Goal: Transaction & Acquisition: Purchase product/service

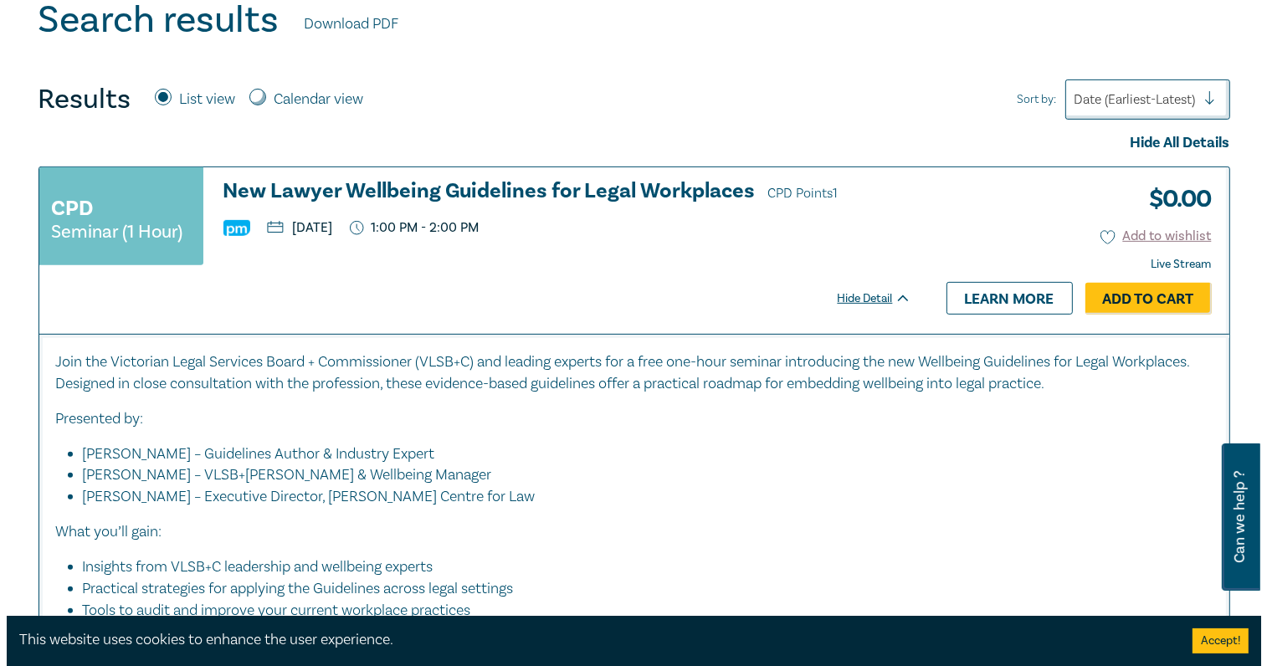
scroll to position [670, 0]
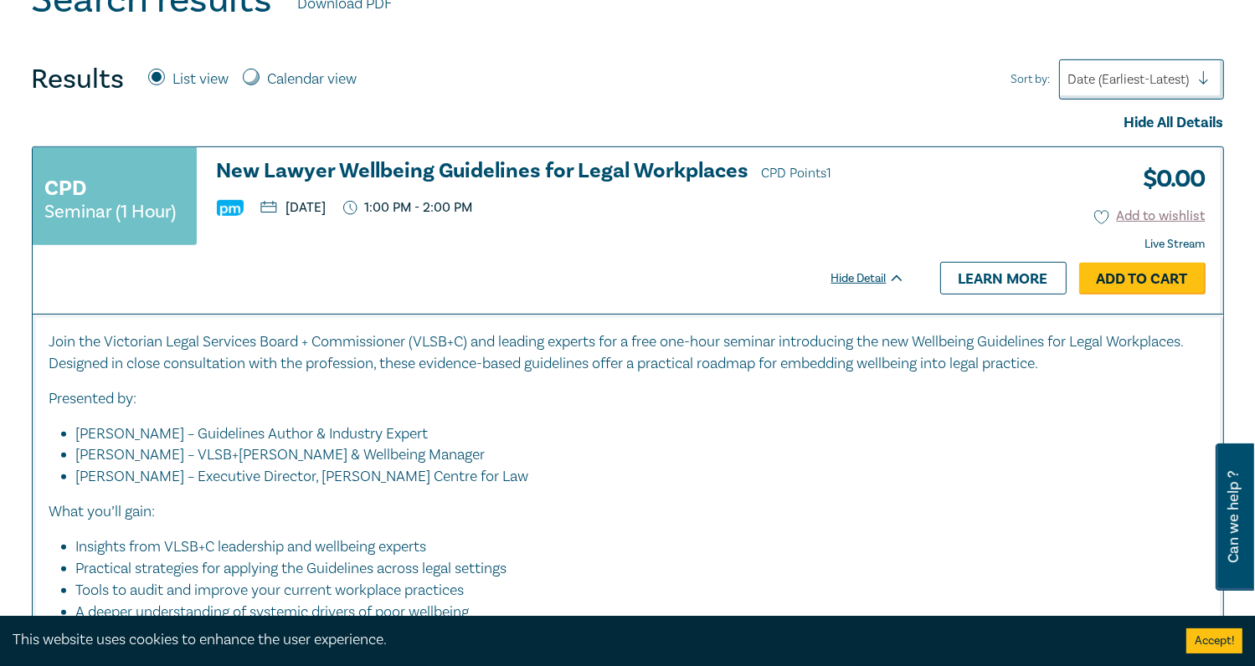
click at [1149, 265] on link "Add to Cart" at bounding box center [1142, 279] width 126 height 32
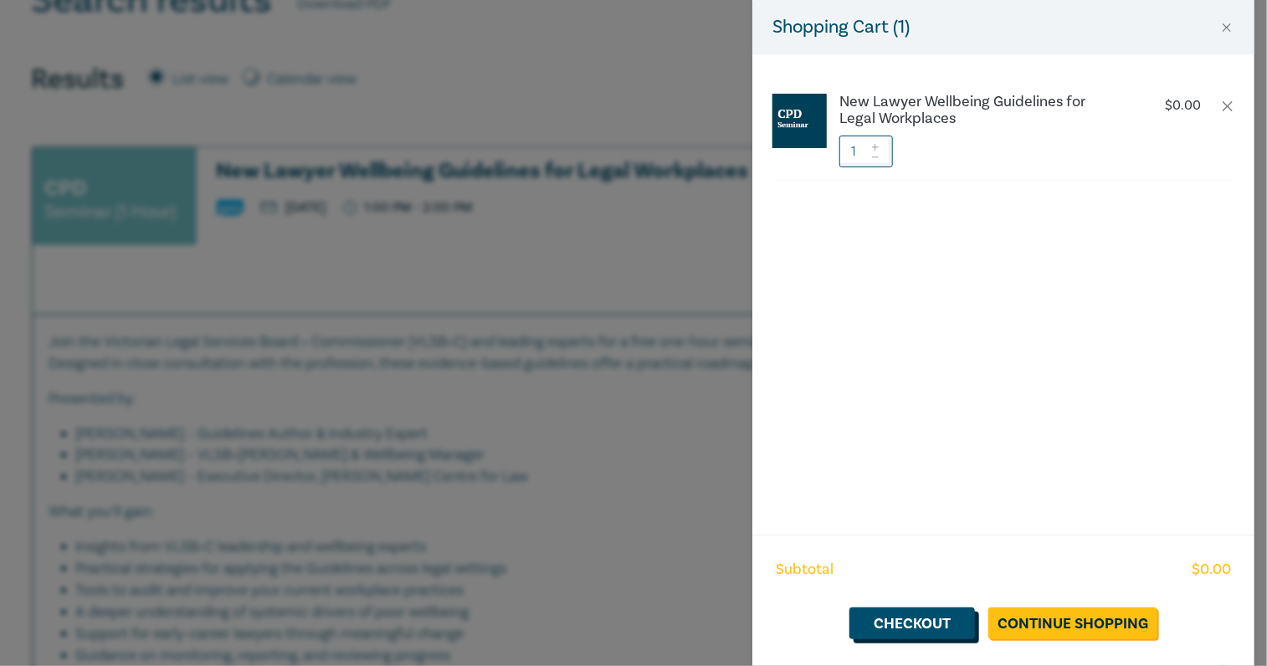
click at [908, 617] on link "Checkout" at bounding box center [913, 624] width 126 height 32
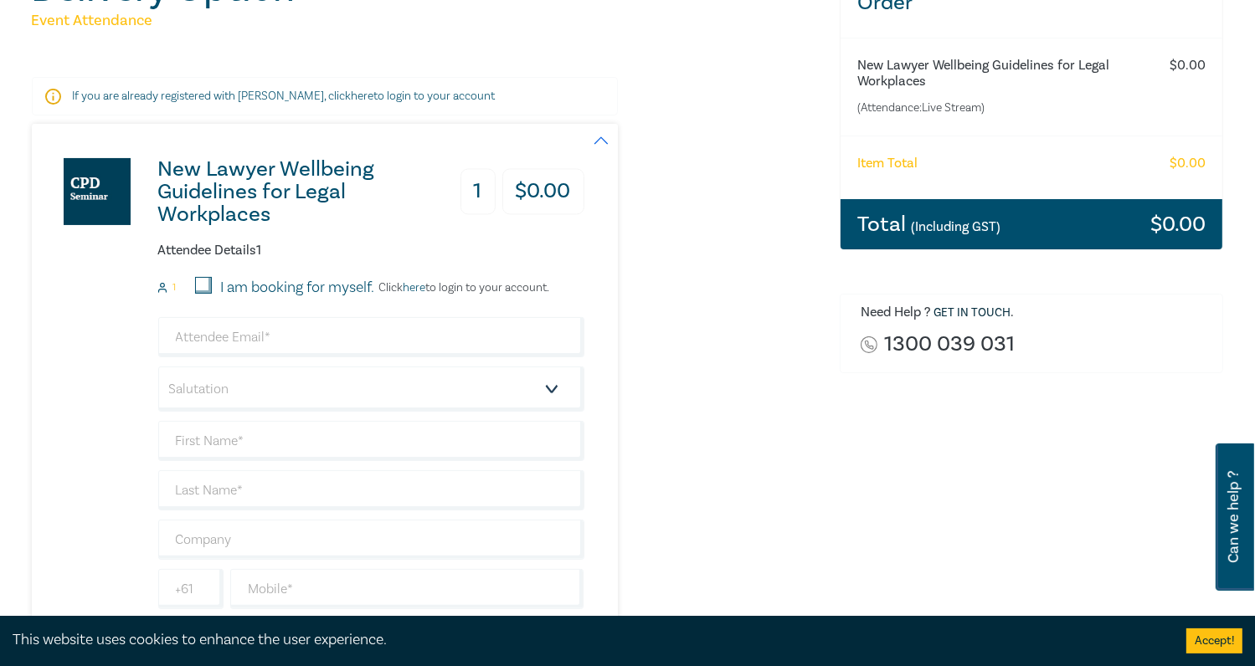
scroll to position [251, 0]
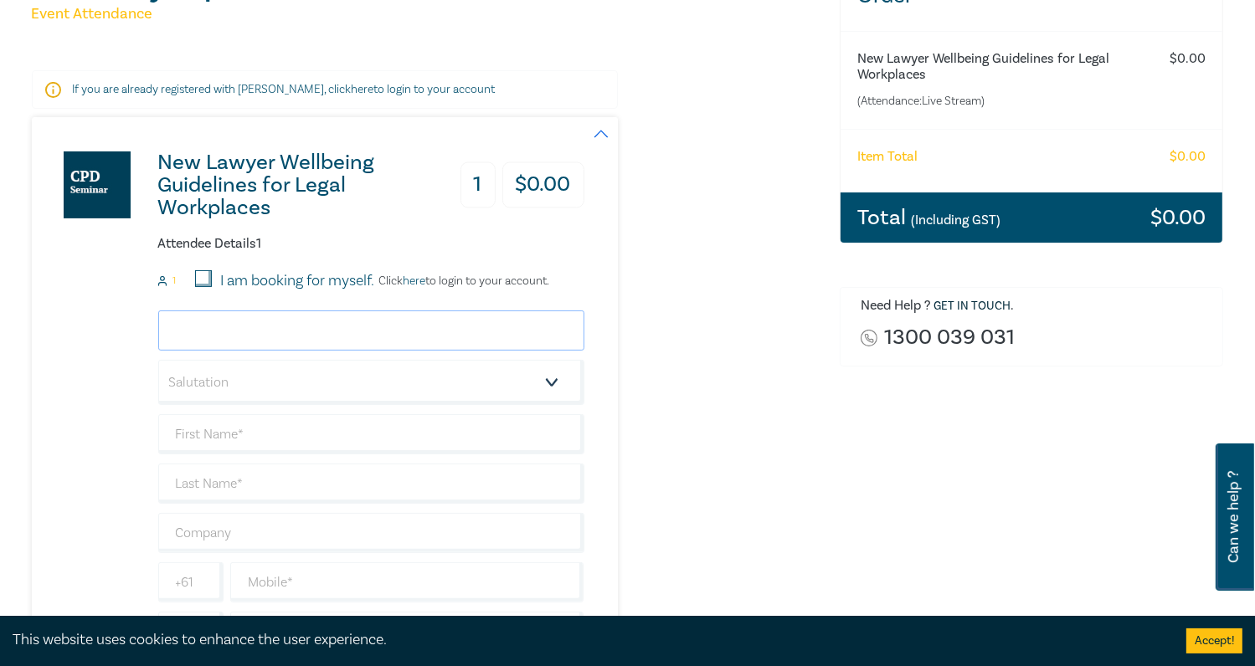
click at [402, 325] on input "email" at bounding box center [371, 331] width 426 height 40
type input "dianas@kpalaw.com.au"
type input "Diana"
type input "Scully"
type input "KPA LAWYERS"
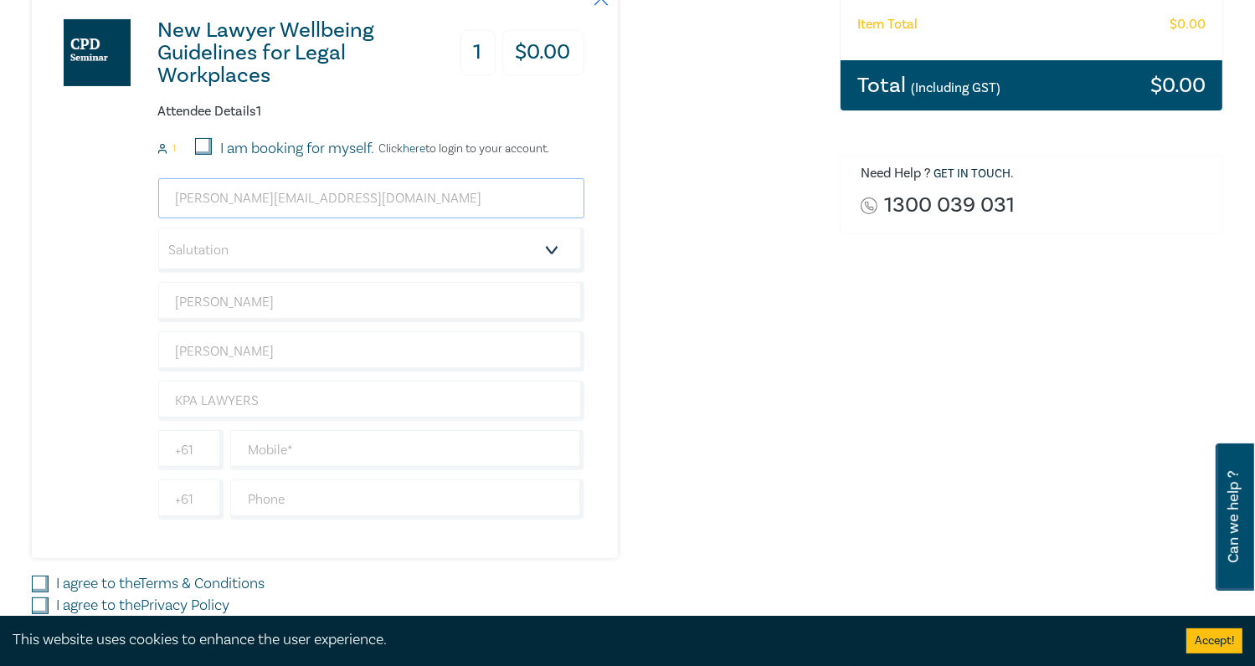
scroll to position [419, 0]
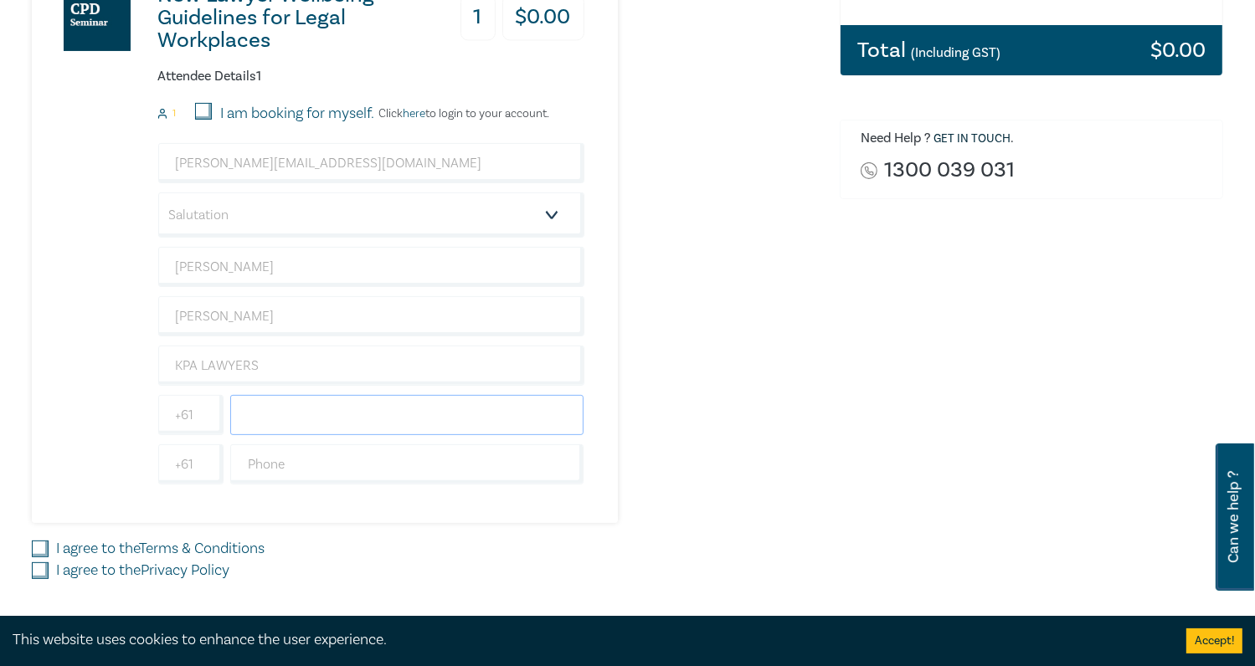
click at [332, 414] on input "text" at bounding box center [407, 415] width 354 height 40
click at [245, 455] on input "text" at bounding box center [407, 465] width 354 height 40
type input "95998800"
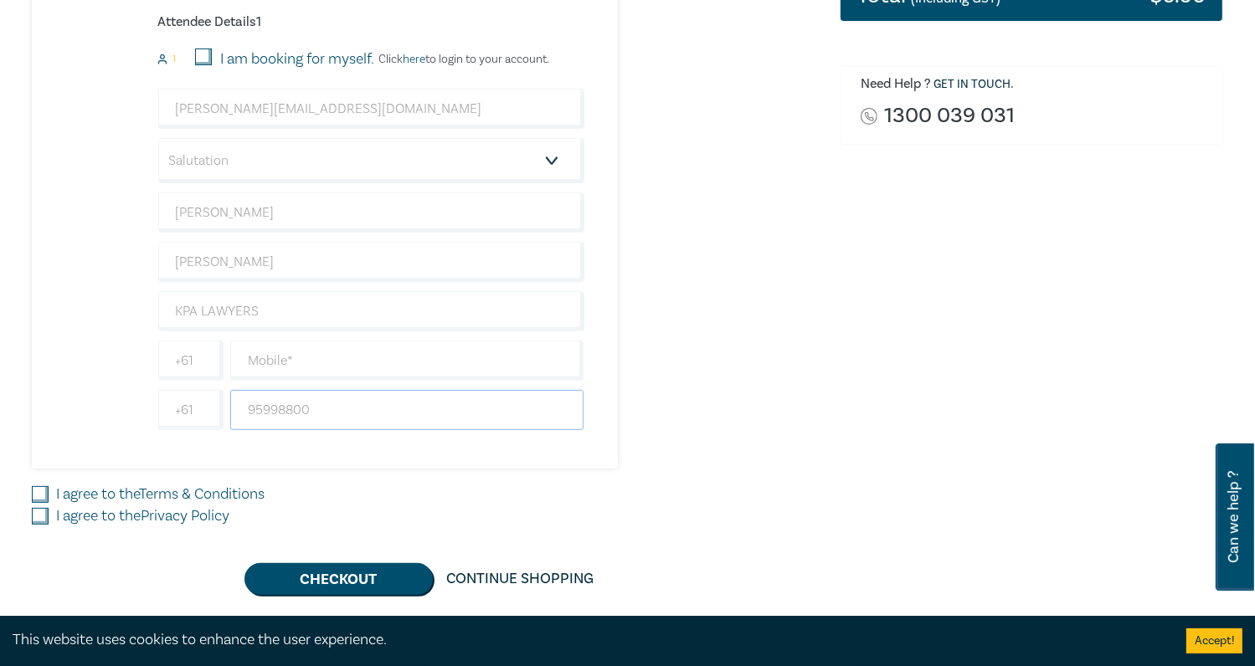
scroll to position [502, 0]
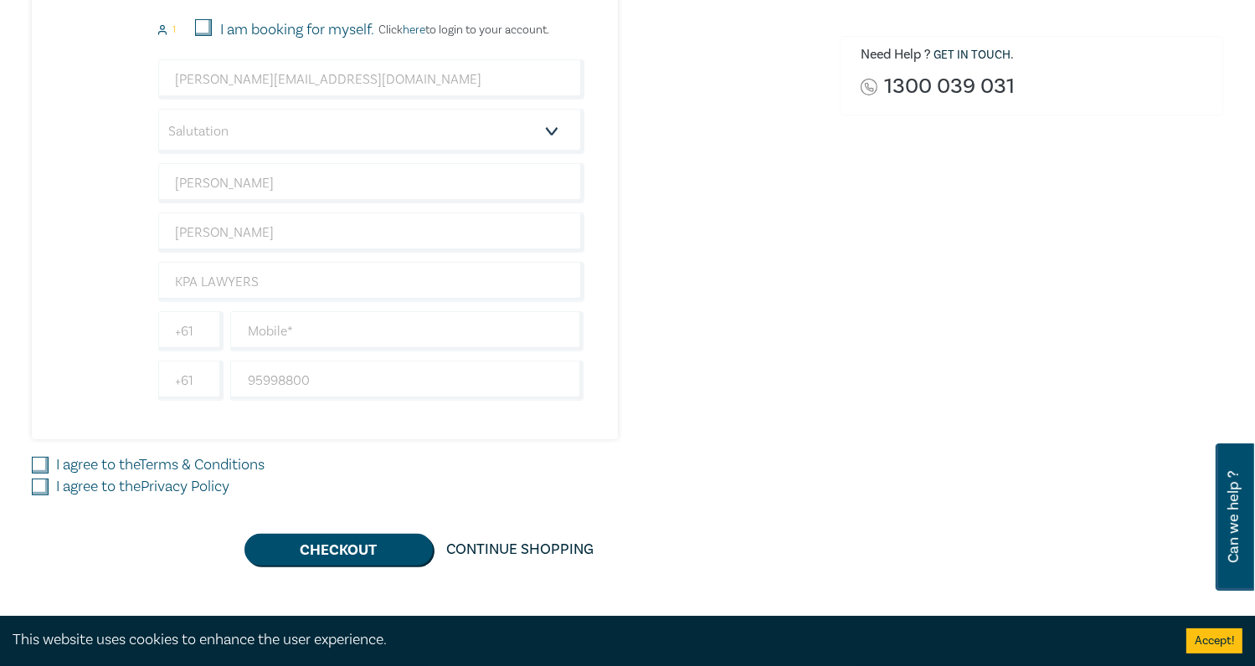
click at [38, 464] on input "I agree to the Terms & Conditions" at bounding box center [40, 465] width 17 height 17
checkbox input "true"
click at [38, 485] on input "I agree to the Privacy Policy" at bounding box center [40, 487] width 17 height 17
checkbox input "true"
click at [325, 545] on button "Checkout" at bounding box center [338, 550] width 188 height 32
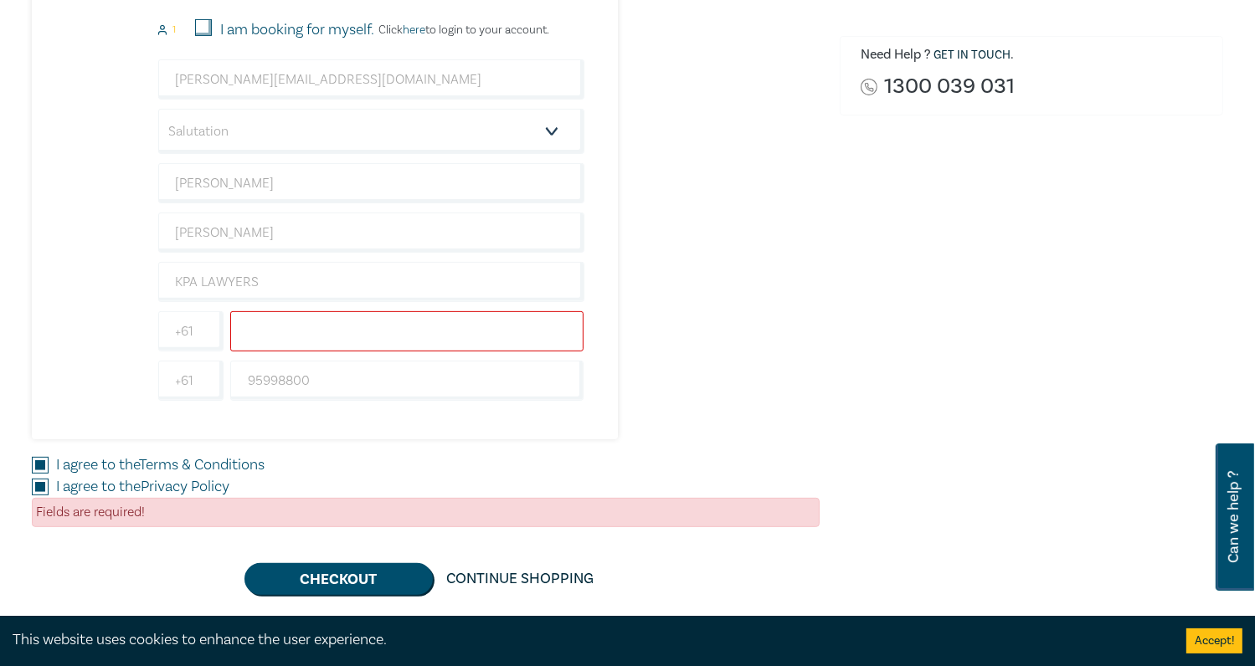
click at [309, 327] on input "text" at bounding box center [407, 331] width 354 height 40
type input "95998800"
click at [323, 574] on button "Checkout" at bounding box center [338, 579] width 188 height 32
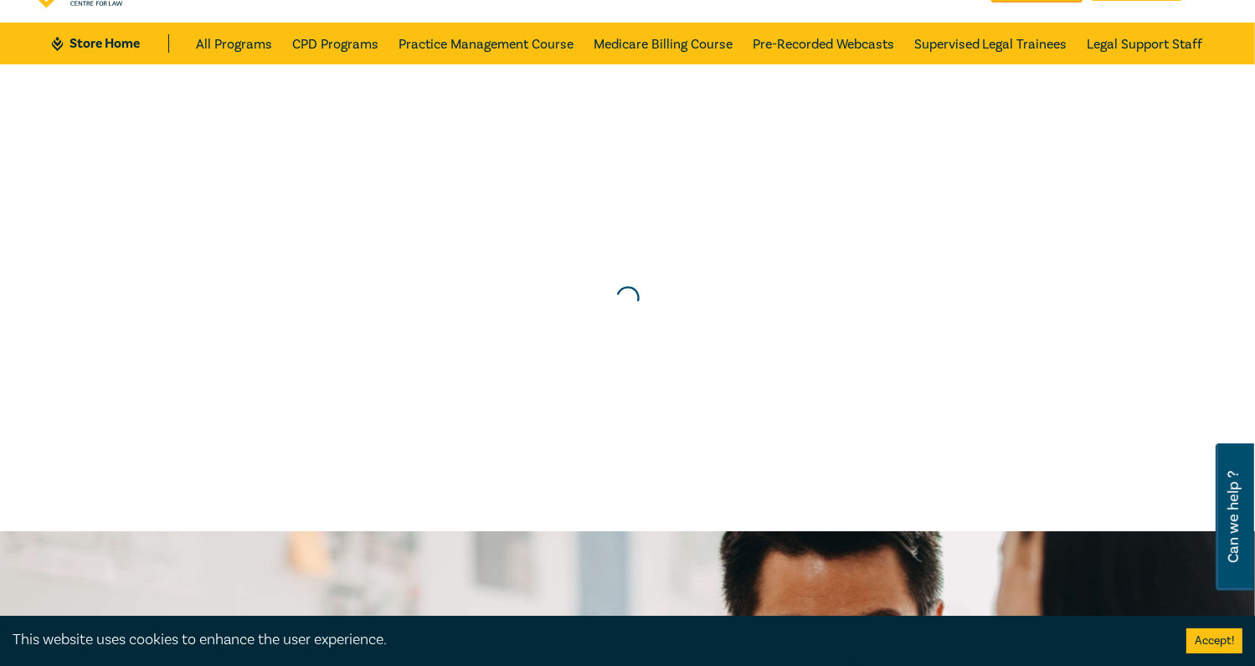
scroll to position [0, 0]
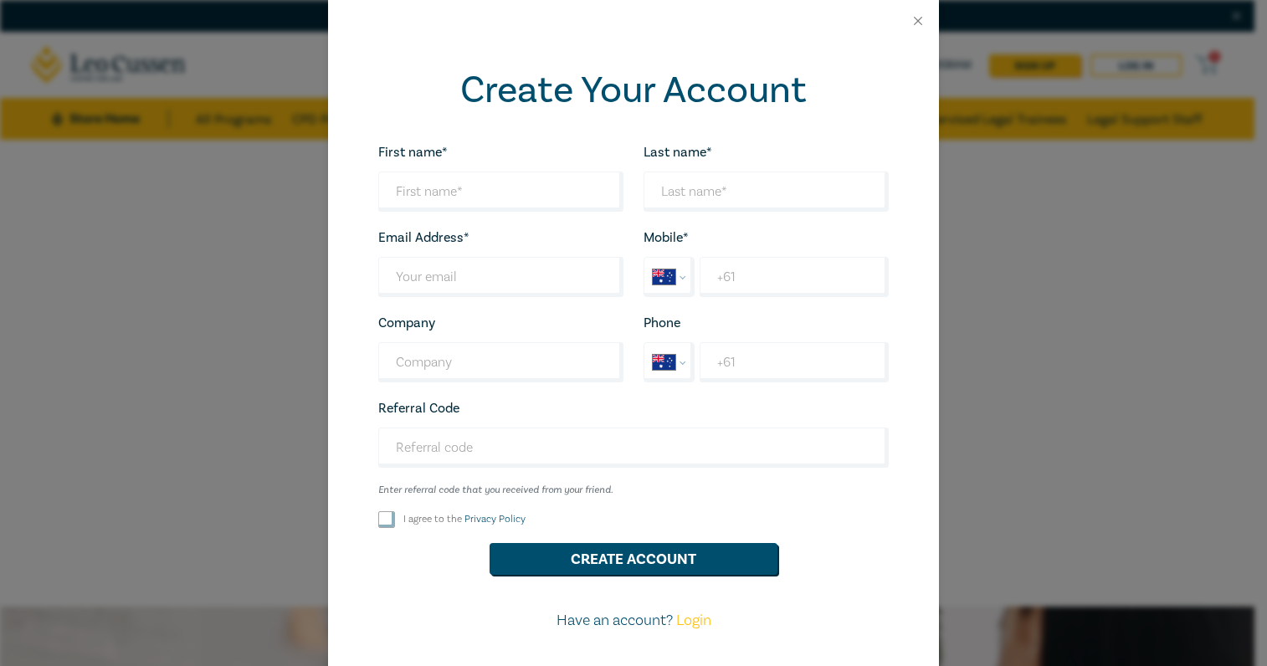
select select "AU"
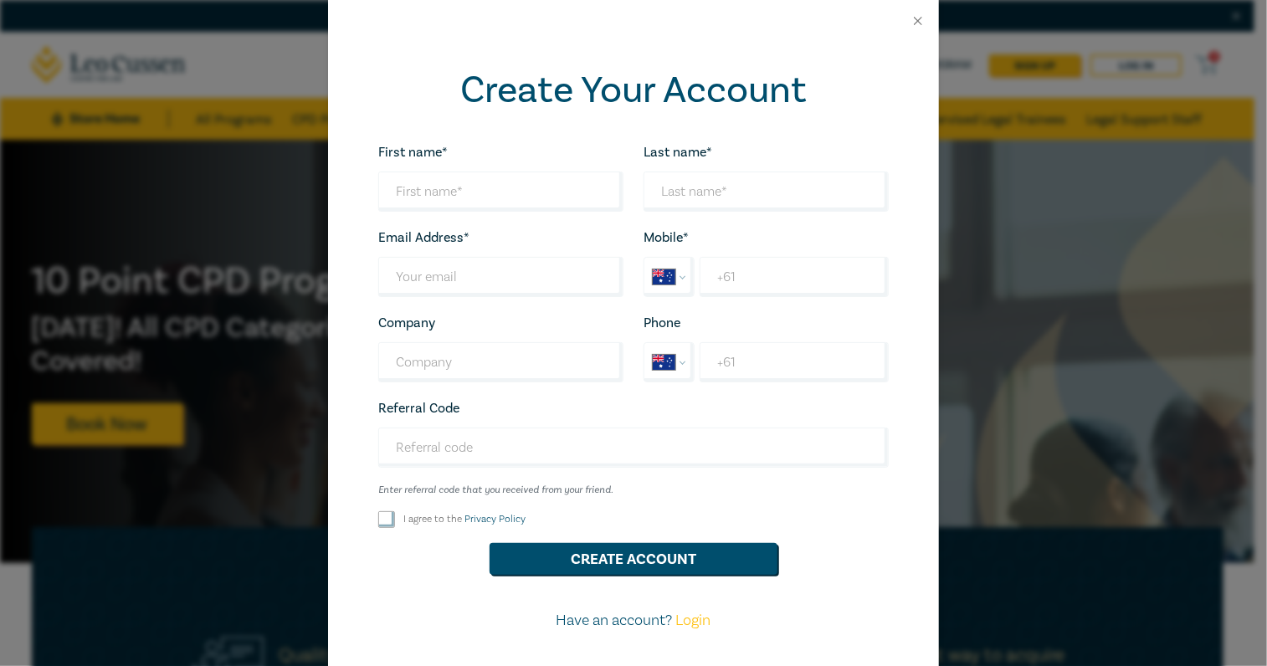
click at [690, 620] on link "Login" at bounding box center [693, 620] width 35 height 19
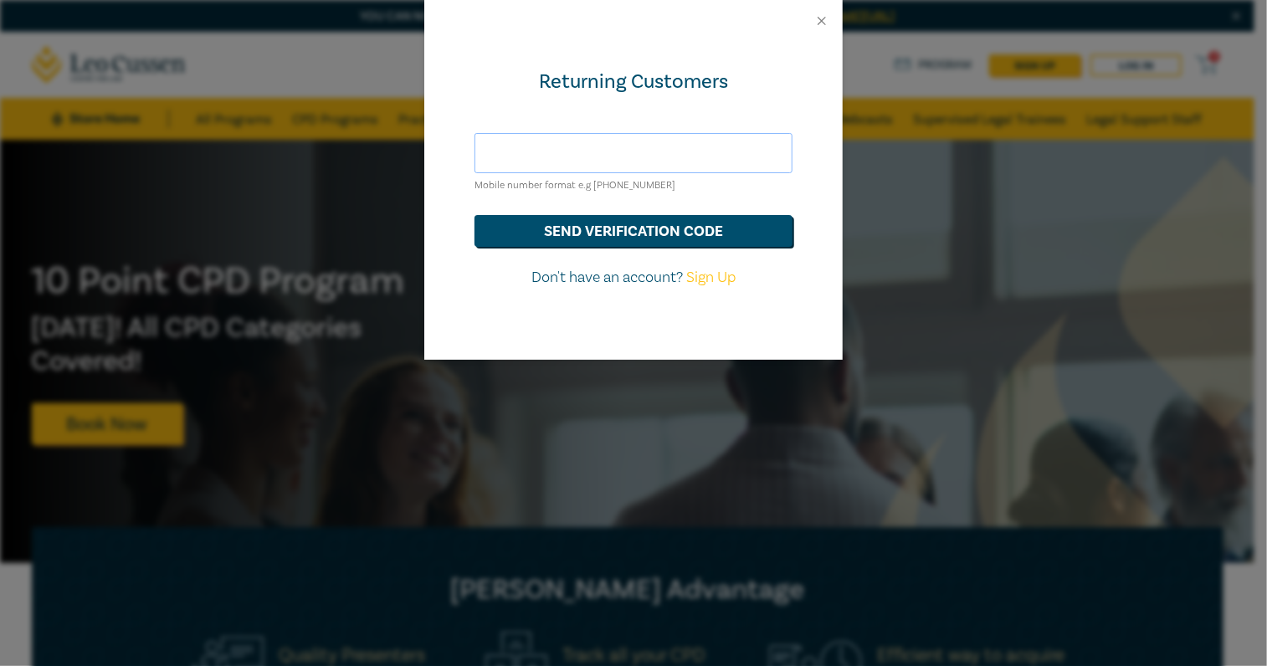
click at [612, 151] on input "text" at bounding box center [634, 153] width 318 height 40
type input "dianafscully@gmail.com"
click at [596, 230] on button "send verification code" at bounding box center [634, 231] width 318 height 32
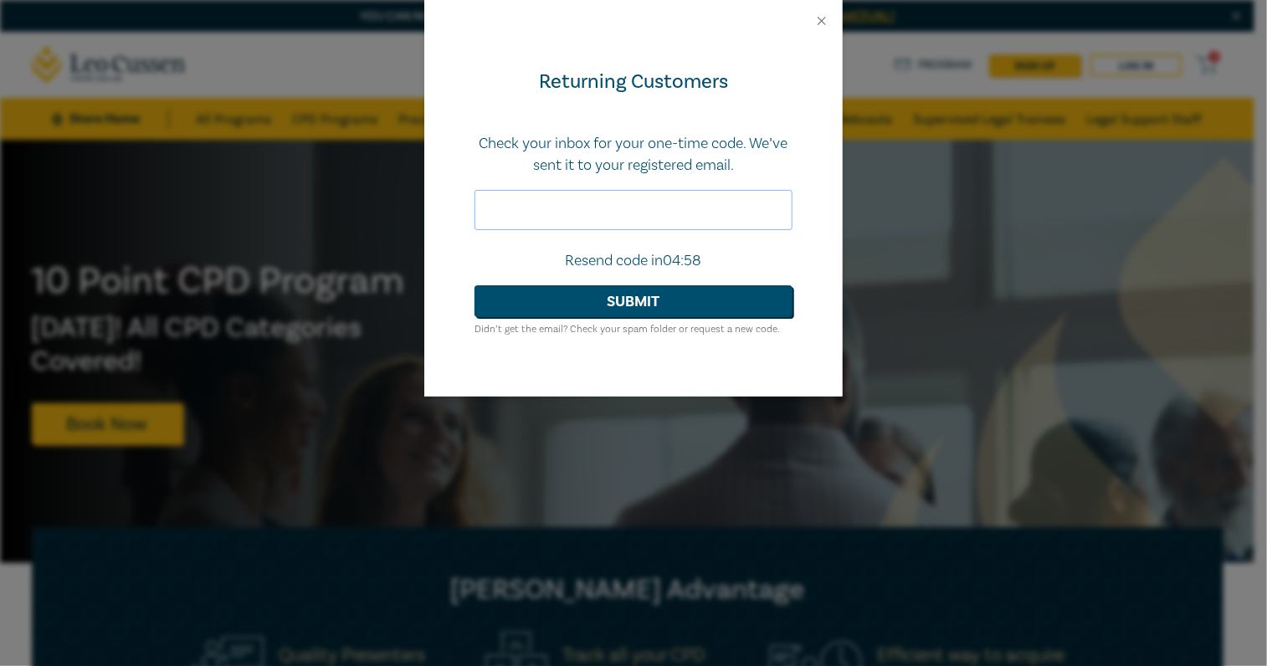
click at [589, 203] on input "text" at bounding box center [634, 210] width 318 height 40
type input "998079"
click at [686, 303] on button "Submit" at bounding box center [634, 301] width 318 height 32
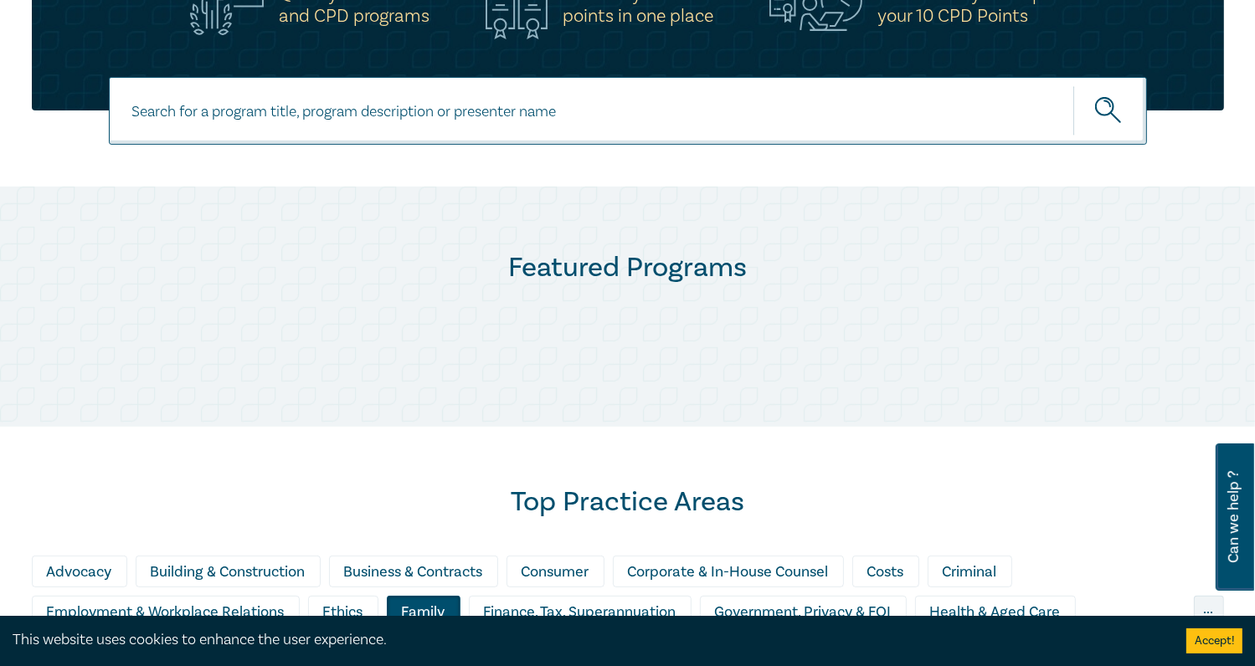
scroll to position [670, 0]
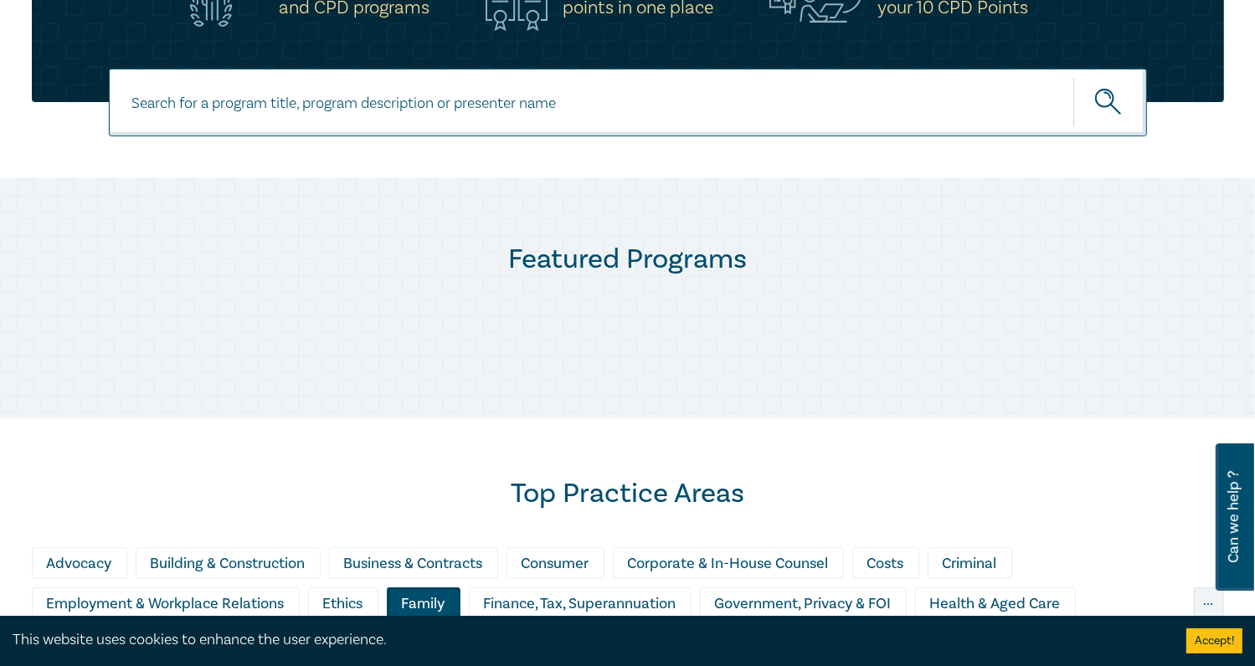
click at [375, 101] on input at bounding box center [628, 103] width 1038 height 68
type input "wellbeing"
click at [1073, 77] on button "submit" at bounding box center [1110, 102] width 74 height 51
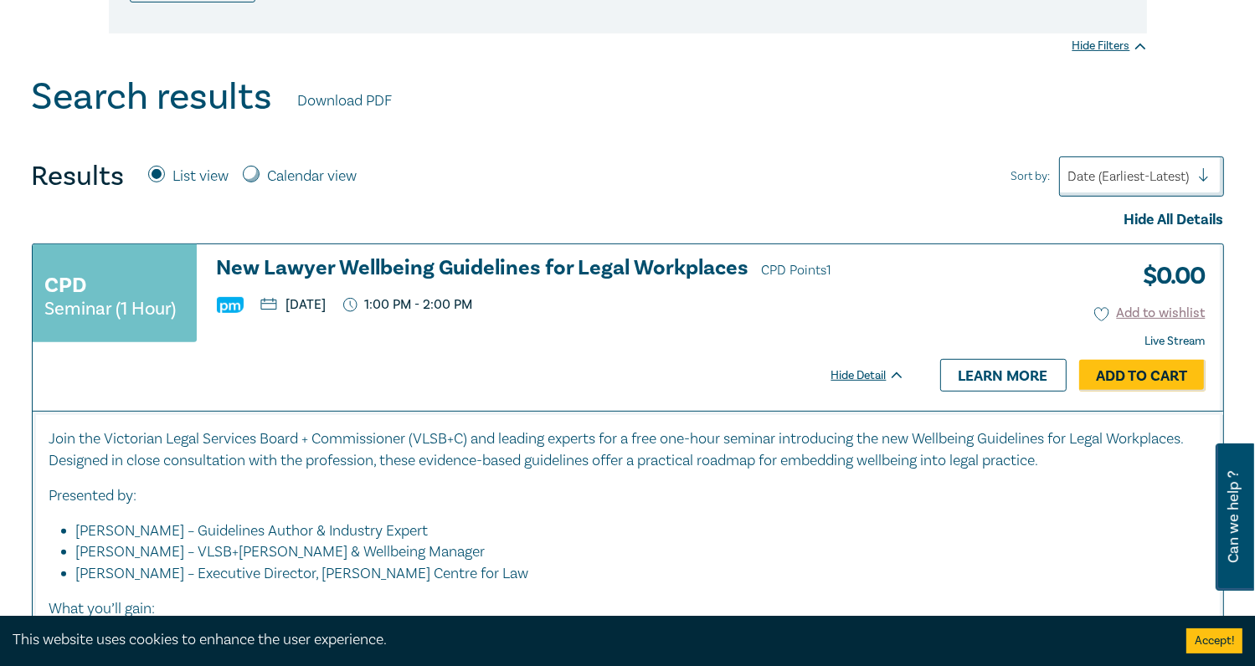
scroll to position [670, 0]
